Goal: Submit feedback/report problem: Provide input to the site owners about the experience or issues

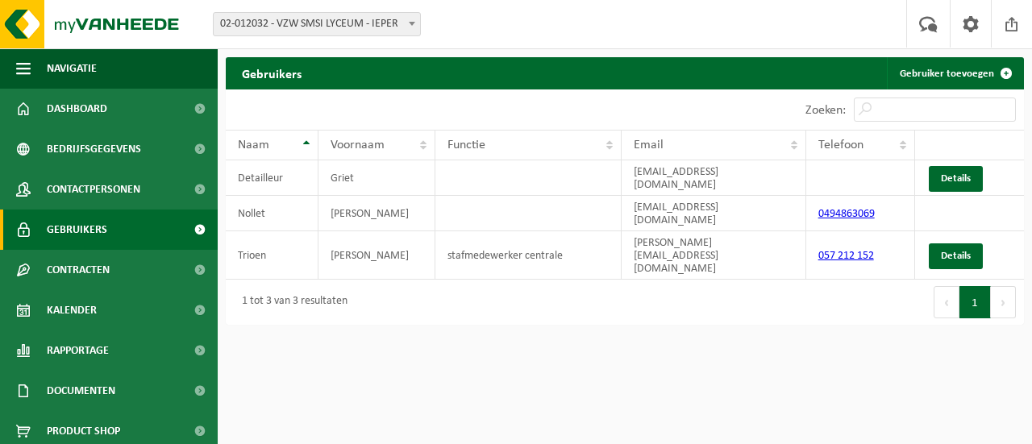
click at [80, 235] on span "Gebruikers" at bounding box center [77, 230] width 60 height 40
click at [80, 232] on span "Gebruikers" at bounding box center [77, 230] width 60 height 40
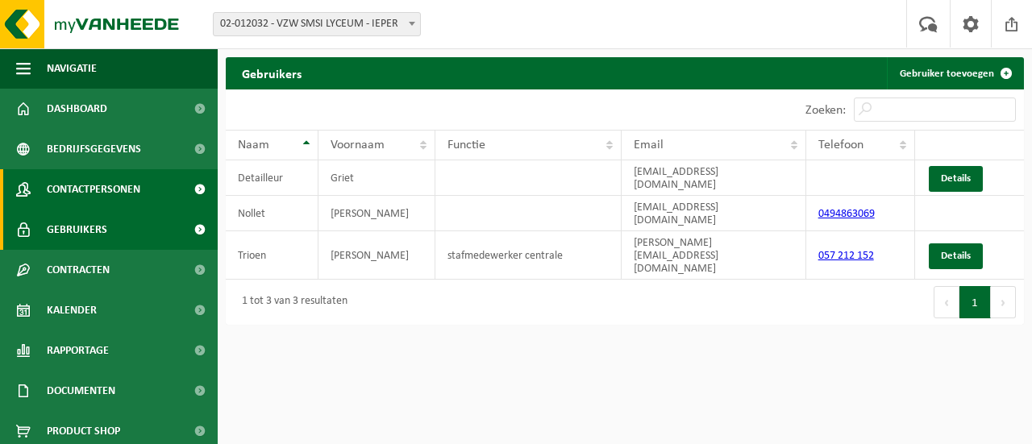
click at [83, 191] on span "Contactpersonen" at bounding box center [94, 189] width 94 height 40
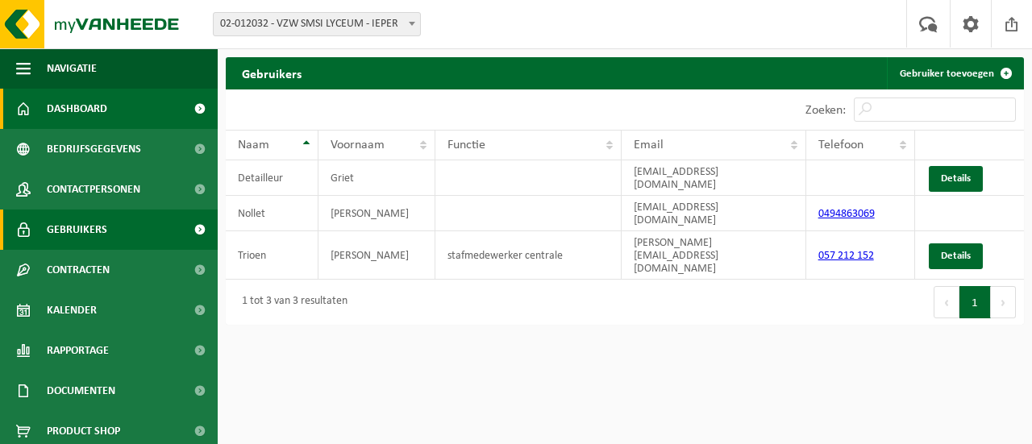
click at [45, 107] on link "Dashboard" at bounding box center [109, 109] width 218 height 40
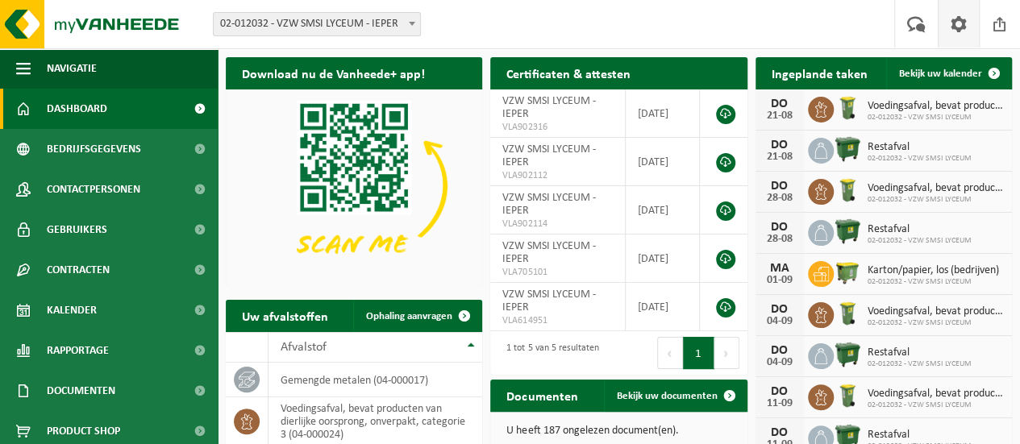
click at [955, 28] on span at bounding box center [959, 24] width 24 height 48
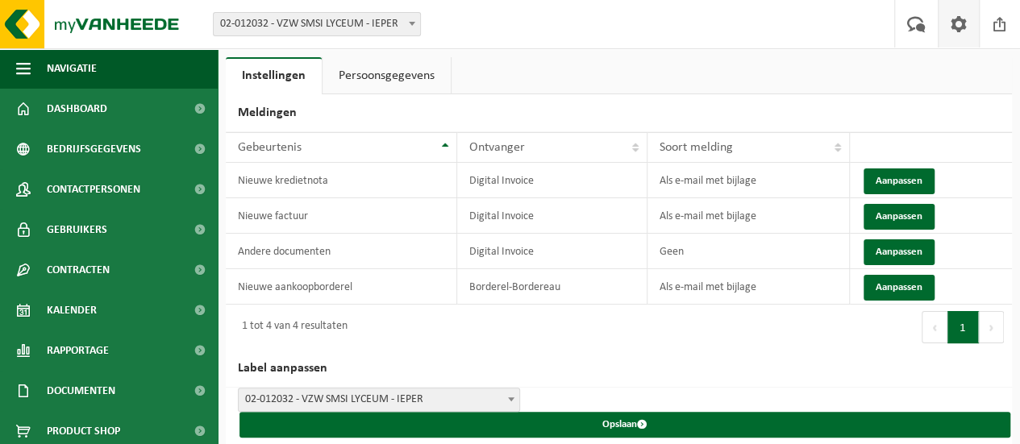
click at [382, 73] on link "Persoonsgegevens" at bounding box center [387, 75] width 128 height 37
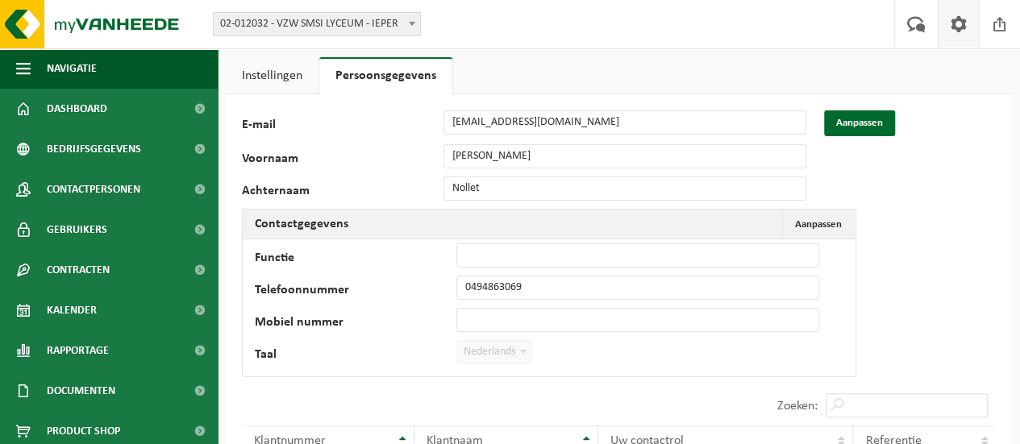
click at [966, 31] on span at bounding box center [959, 24] width 24 height 48
click at [955, 24] on span at bounding box center [959, 24] width 24 height 48
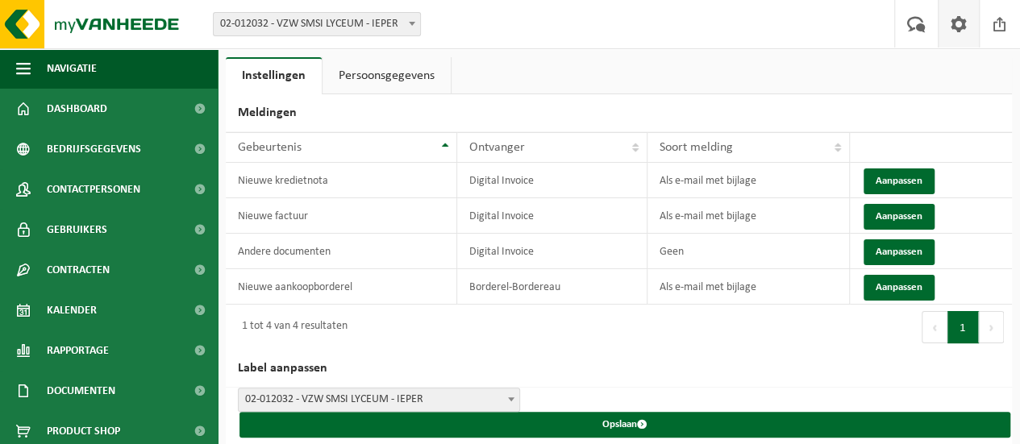
drag, startPoint x: 0, startPoint y: 0, endPoint x: 394, endPoint y: 73, distance: 400.3
click at [394, 73] on link "Persoonsgegevens" at bounding box center [387, 75] width 128 height 37
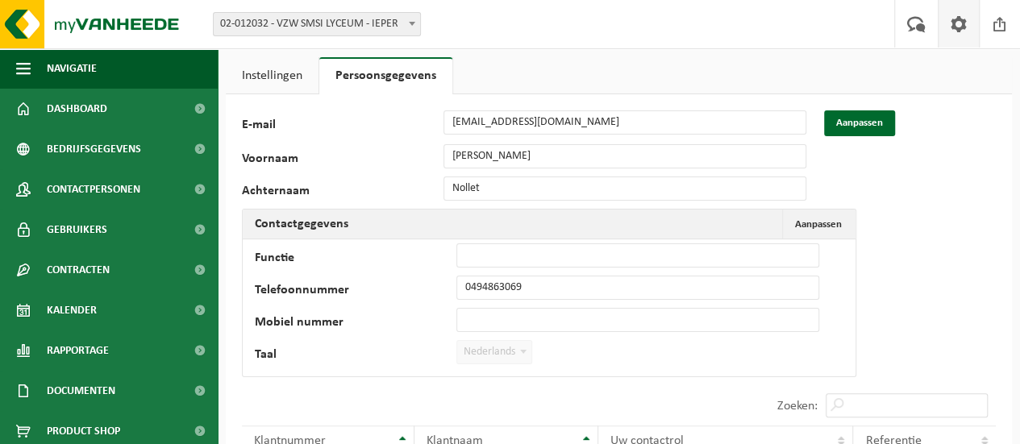
click at [394, 73] on link "Persoonsgegevens" at bounding box center [385, 75] width 133 height 37
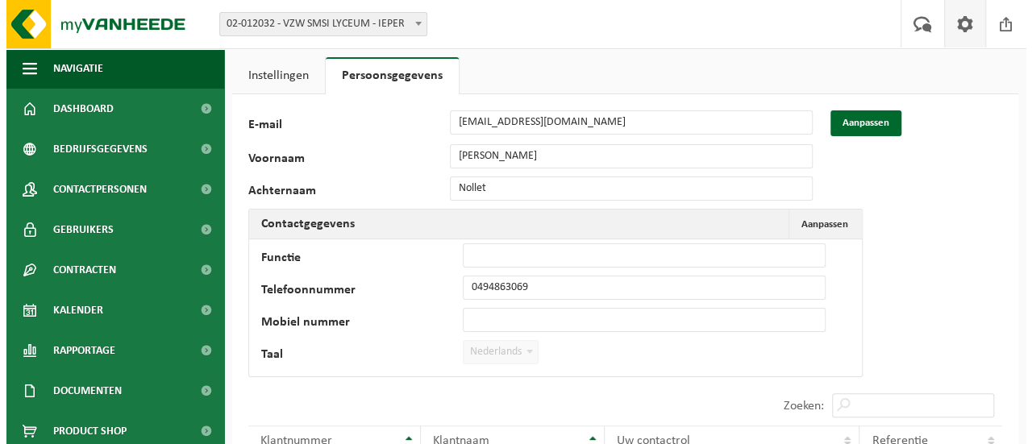
scroll to position [266, 0]
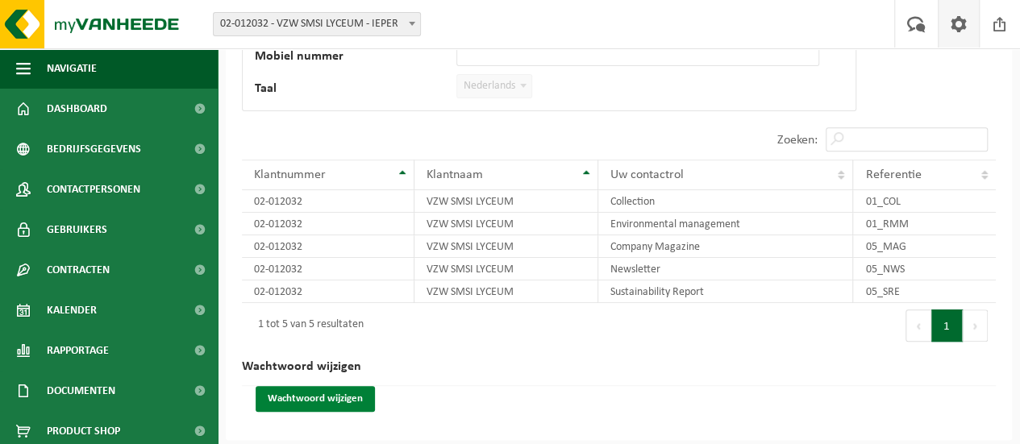
click at [285, 394] on button "Wachtwoord wijzigen" at bounding box center [315, 399] width 119 height 26
click at [287, 395] on button "Wachtwoord wijzigen" at bounding box center [315, 399] width 119 height 26
click at [285, 397] on button "Wachtwoord wijzigen" at bounding box center [315, 399] width 119 height 26
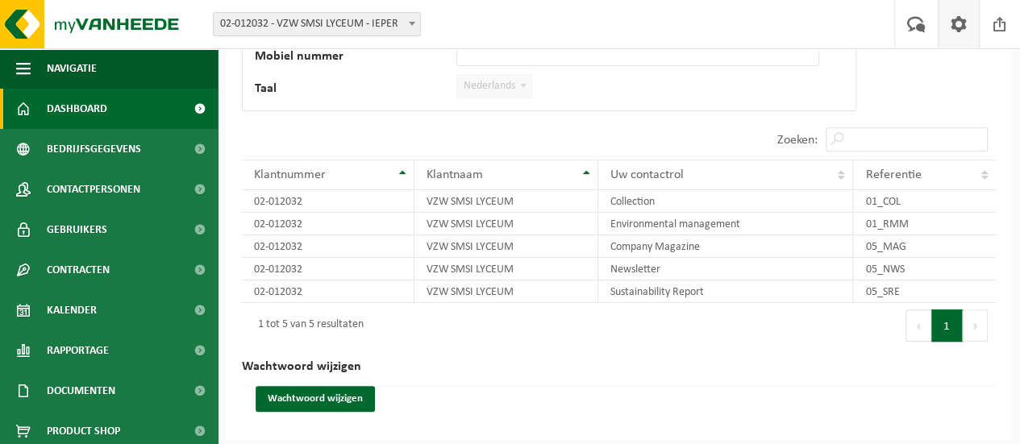
click at [84, 106] on span "Dashboard" at bounding box center [77, 109] width 60 height 40
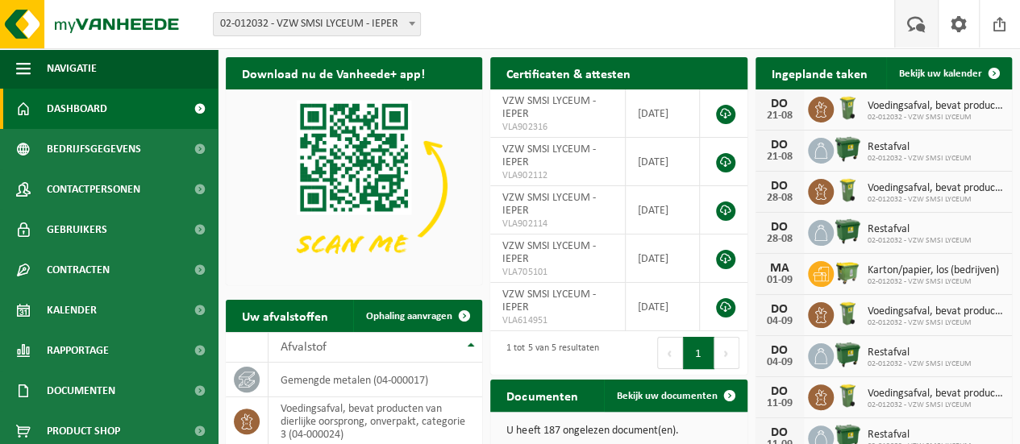
click at [916, 25] on span at bounding box center [916, 24] width 27 height 48
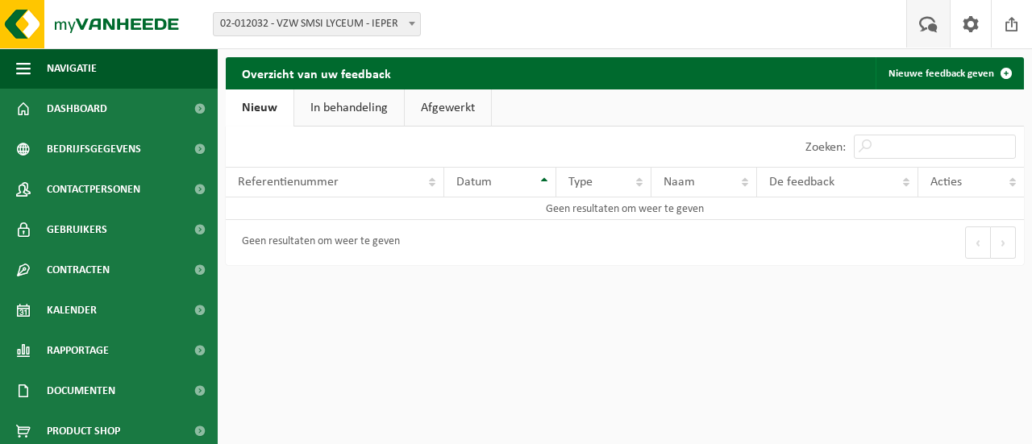
click at [499, 51] on div "Overzicht van uw feedback Nieuwe feedback geven Even geduld. Door de grote hoev…" at bounding box center [516, 140] width 1032 height 281
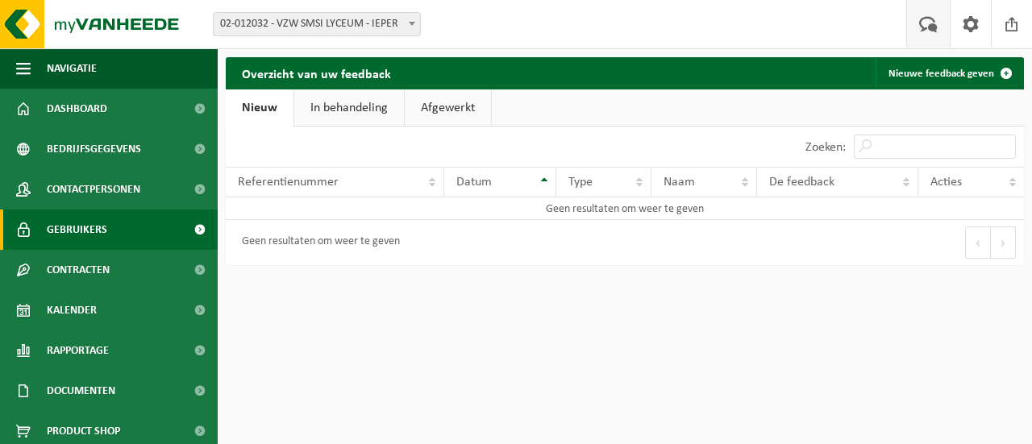
click at [71, 230] on span "Gebruikers" at bounding box center [77, 230] width 60 height 40
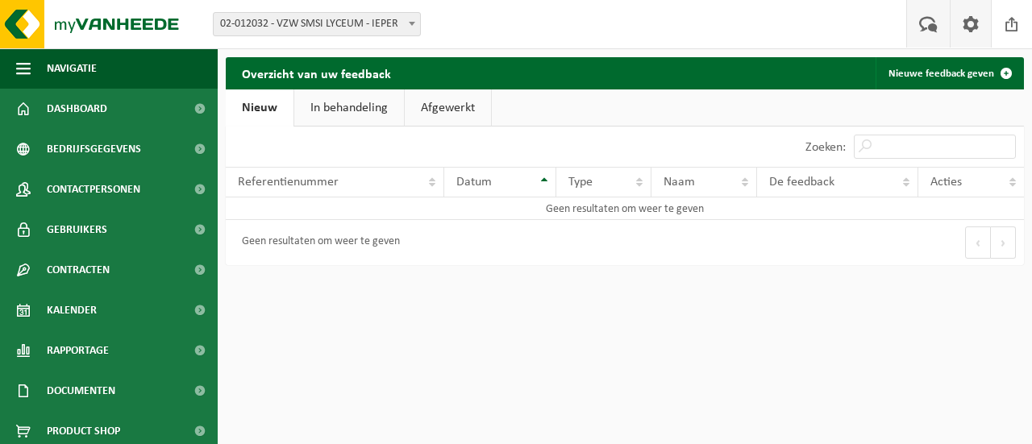
click at [975, 23] on span at bounding box center [971, 24] width 24 height 48
